Goal: Task Accomplishment & Management: Manage account settings

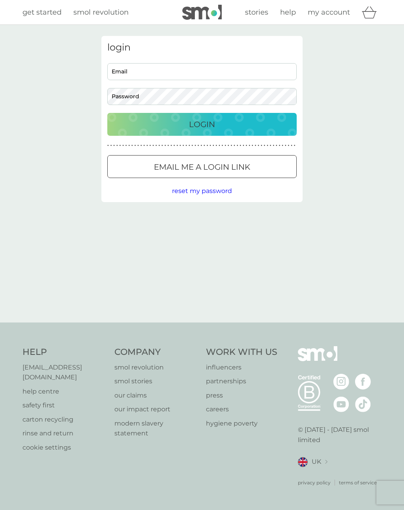
click at [148, 73] on input "Email" at bounding box center [201, 71] width 189 height 17
type input "[EMAIL_ADDRESS][DOMAIN_NAME]"
click at [233, 117] on button "Login" at bounding box center [201, 124] width 189 height 23
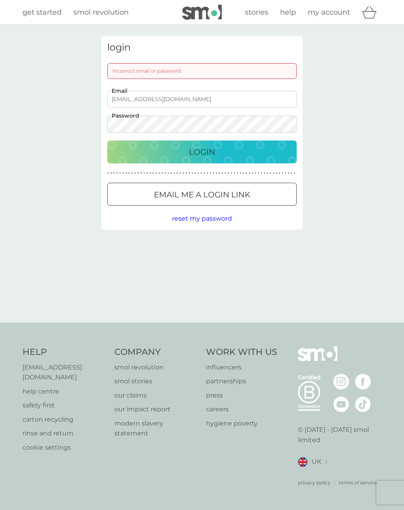
click at [226, 146] on div "Login" at bounding box center [202, 152] width 174 height 13
click at [243, 146] on div "Login" at bounding box center [202, 152] width 174 height 13
click at [221, 217] on span "reset my password" at bounding box center [202, 218] width 60 height 7
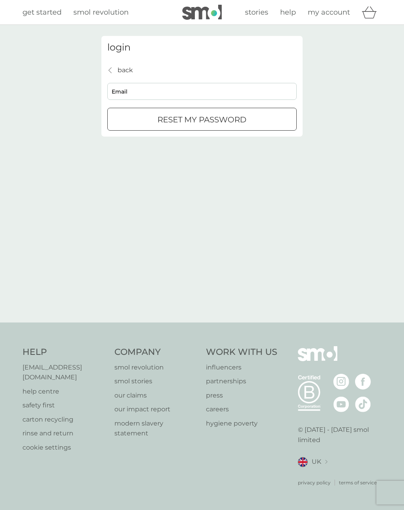
click at [171, 93] on input "Email" at bounding box center [201, 91] width 189 height 17
type input "[EMAIL_ADDRESS][DOMAIN_NAME]"
click at [244, 118] on p "reset my password" at bounding box center [201, 119] width 89 height 13
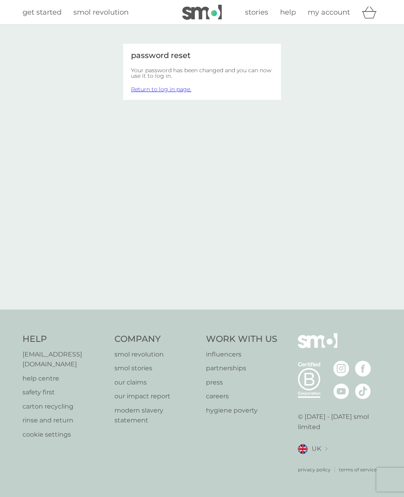
click at [182, 88] on link "Return to log in page." at bounding box center [161, 89] width 60 height 7
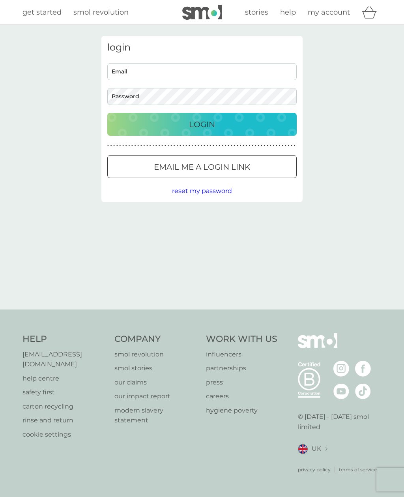
click at [192, 78] on input "Email" at bounding box center [201, 71] width 189 height 17
type input "lozinailona@gmail.com"
click at [244, 121] on div "Login" at bounding box center [202, 124] width 174 height 13
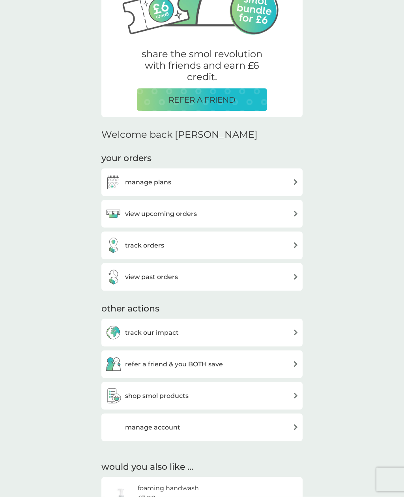
scroll to position [119, 0]
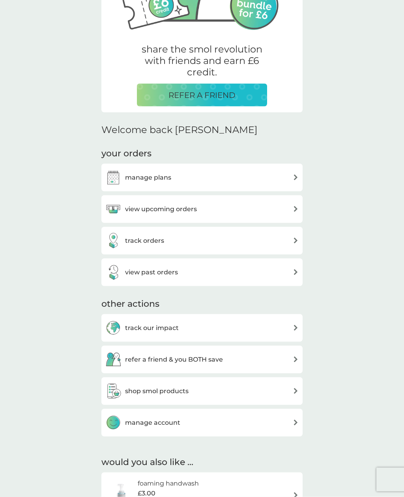
click at [276, 208] on div "view upcoming orders" at bounding box center [201, 209] width 193 height 16
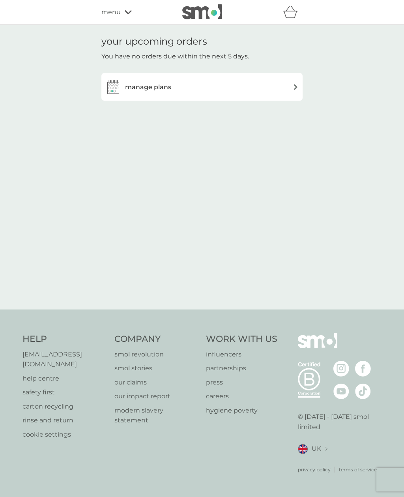
click at [297, 88] on img at bounding box center [296, 87] width 6 height 6
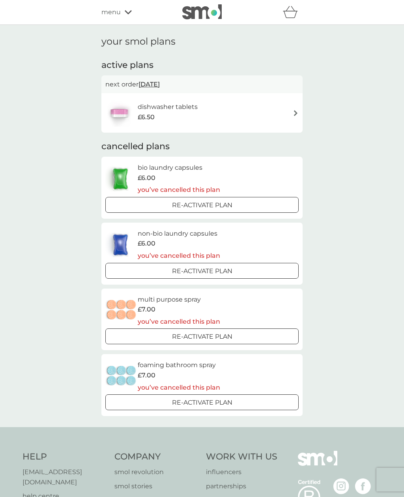
click at [293, 111] on img at bounding box center [296, 113] width 6 height 6
